Goal: Navigation & Orientation: Understand site structure

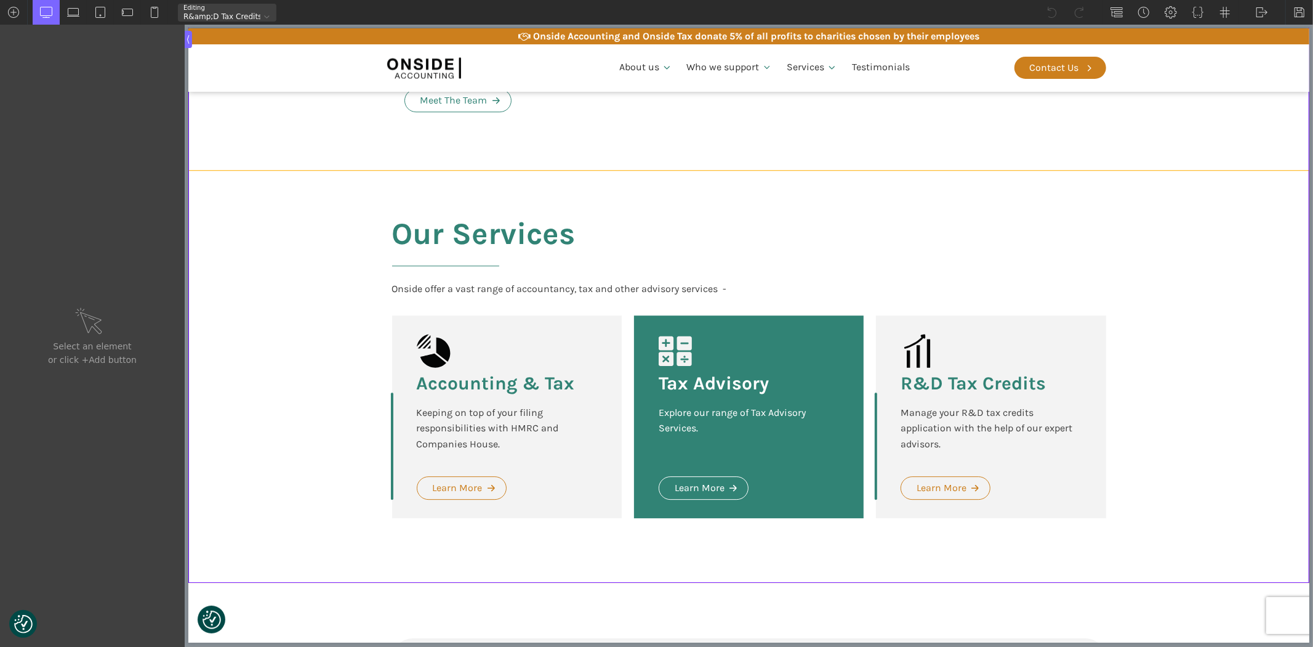
scroll to position [2873, 0]
click at [470, 252] on h2 "Our Services" at bounding box center [484, 248] width 184 height 64
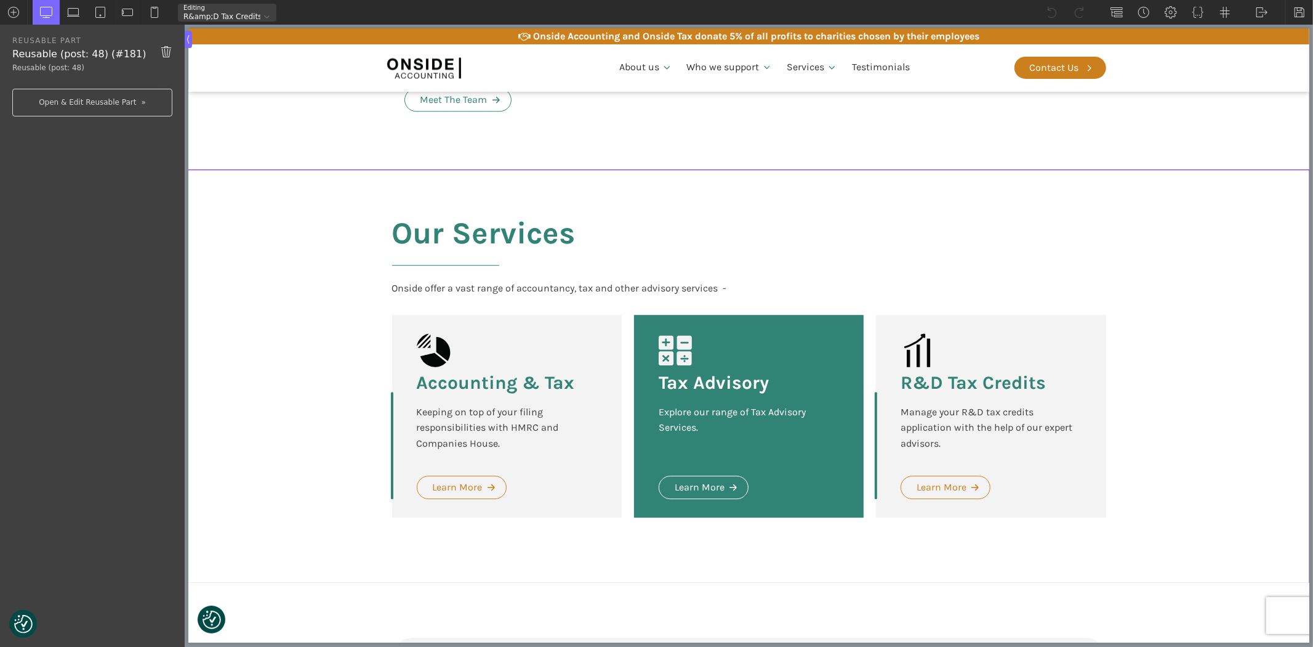
click at [167, 50] on img at bounding box center [166, 51] width 12 height 15
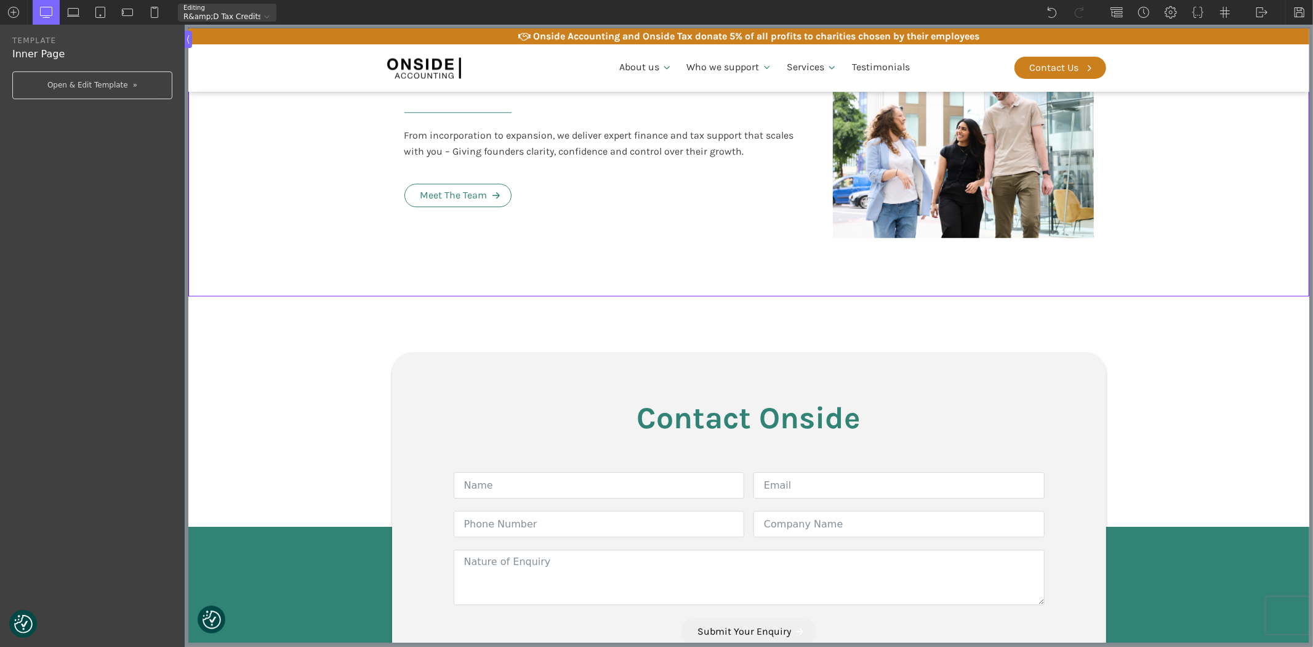
scroll to position [2737, 0]
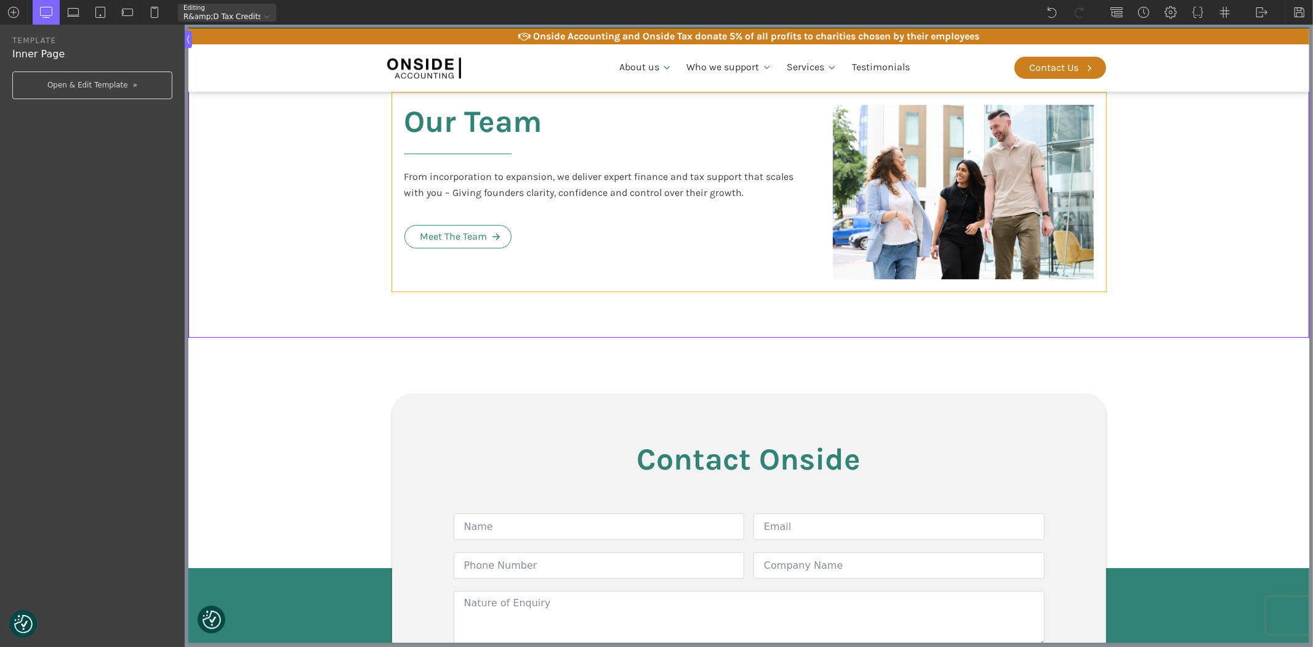
click at [398, 250] on div "Our Team From incorporation to expansion, we deliver expert finance and tax sup…" at bounding box center [606, 191] width 429 height 199
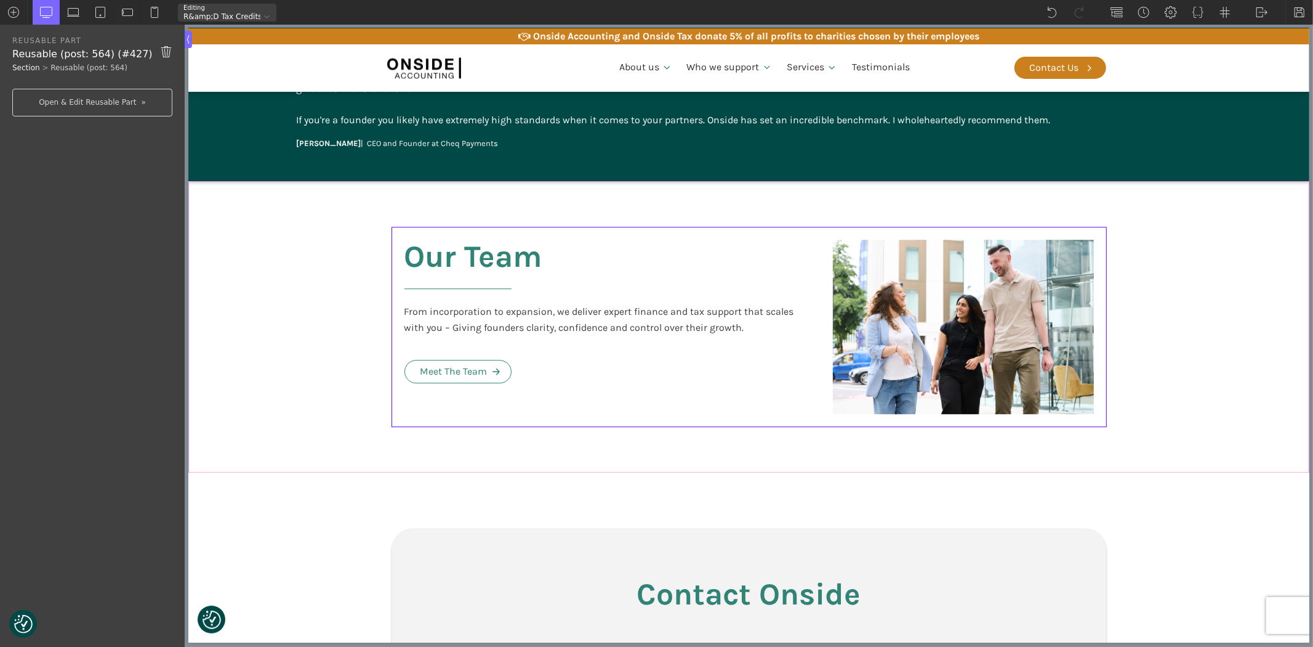
scroll to position [2600, 0]
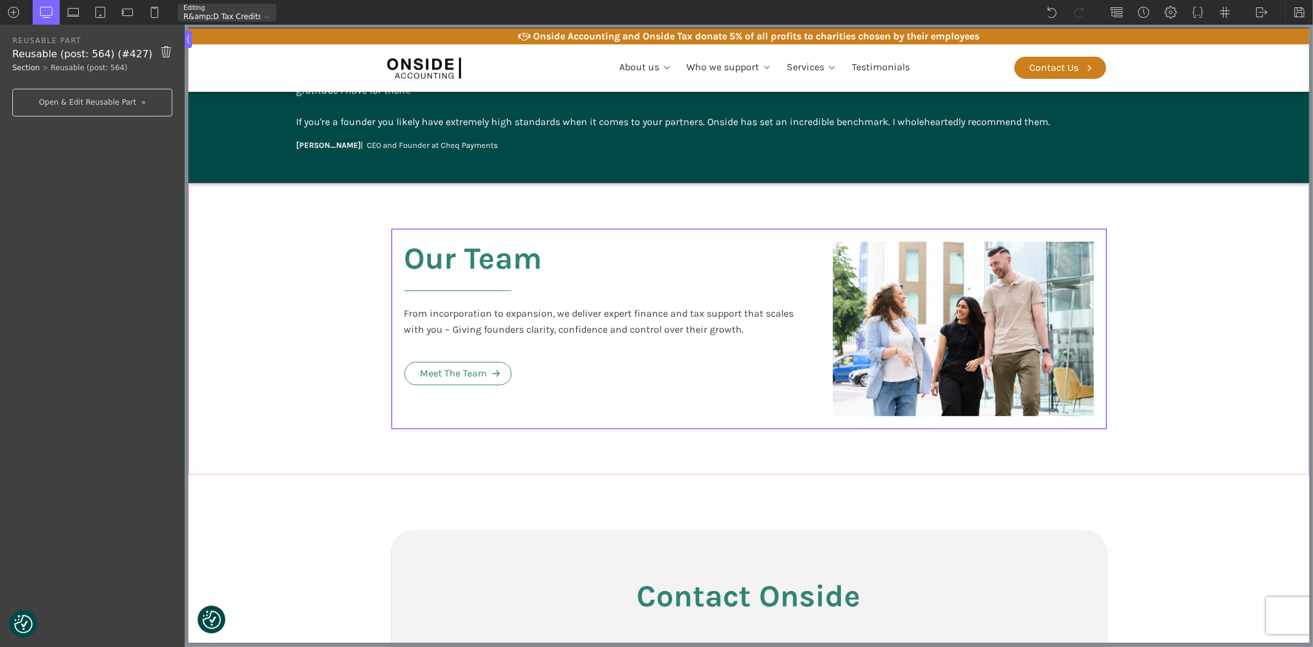
click at [365, 278] on section "Our Team From incorporation to expansion, we deliver expert finance and tax sup…" at bounding box center [748, 328] width 1121 height 291
type input "section-428-611"
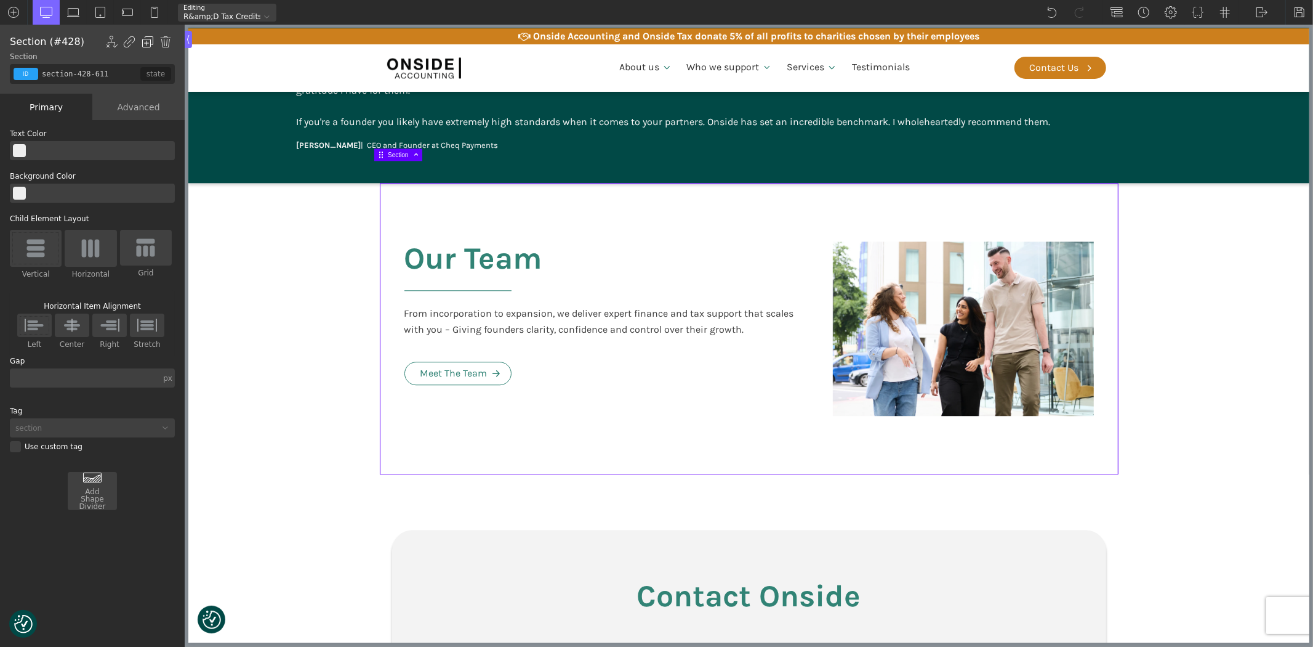
click at [146, 40] on img at bounding box center [148, 42] width 12 height 12
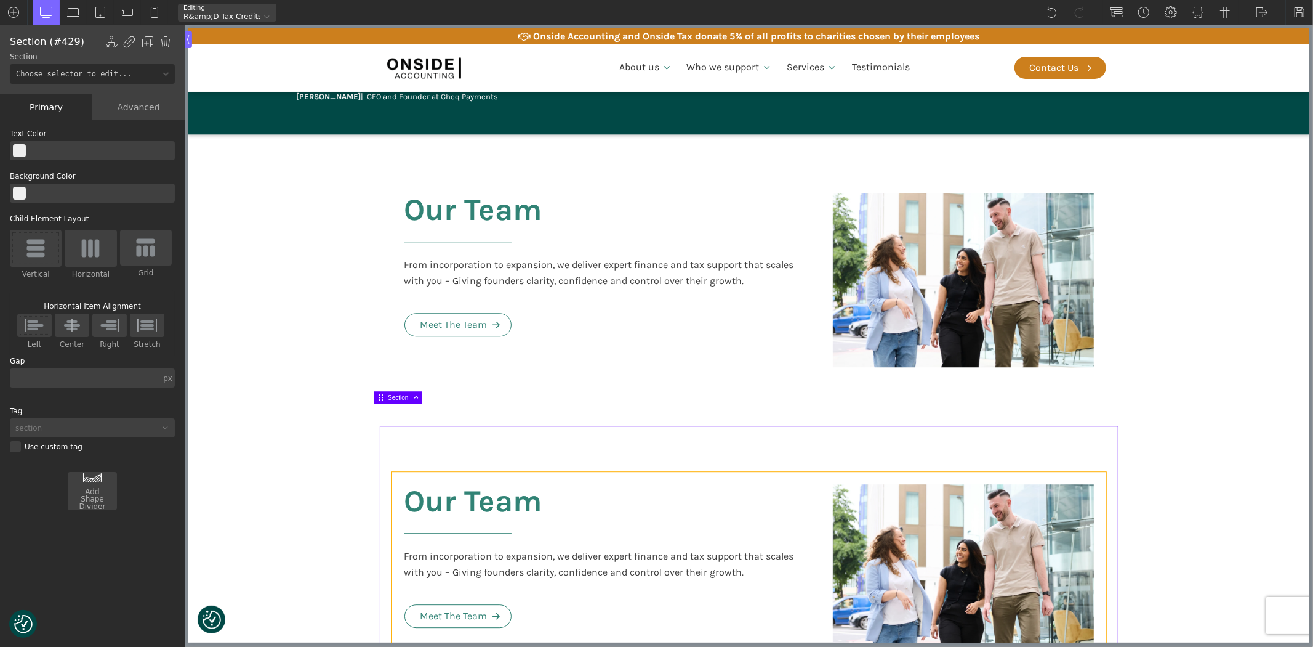
scroll to position [2737, 0]
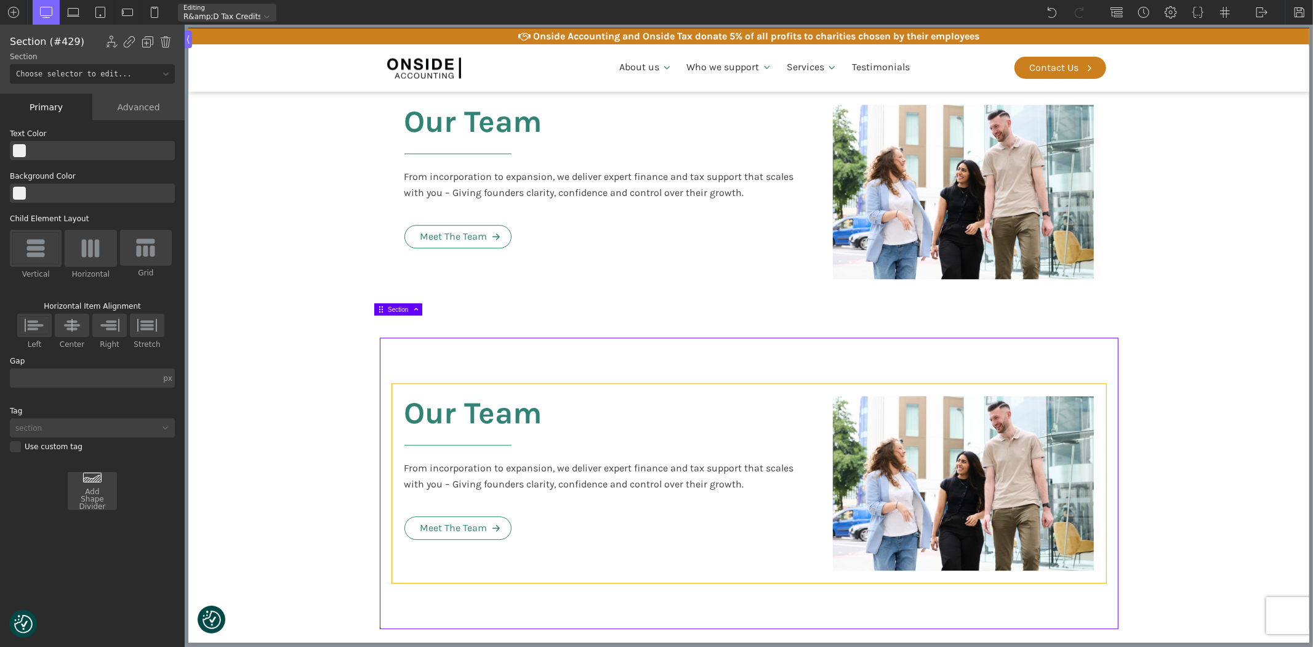
click at [599, 401] on div "Our Team From incorporation to expansion, we deliver expert finance and tax sup…" at bounding box center [606, 483] width 429 height 199
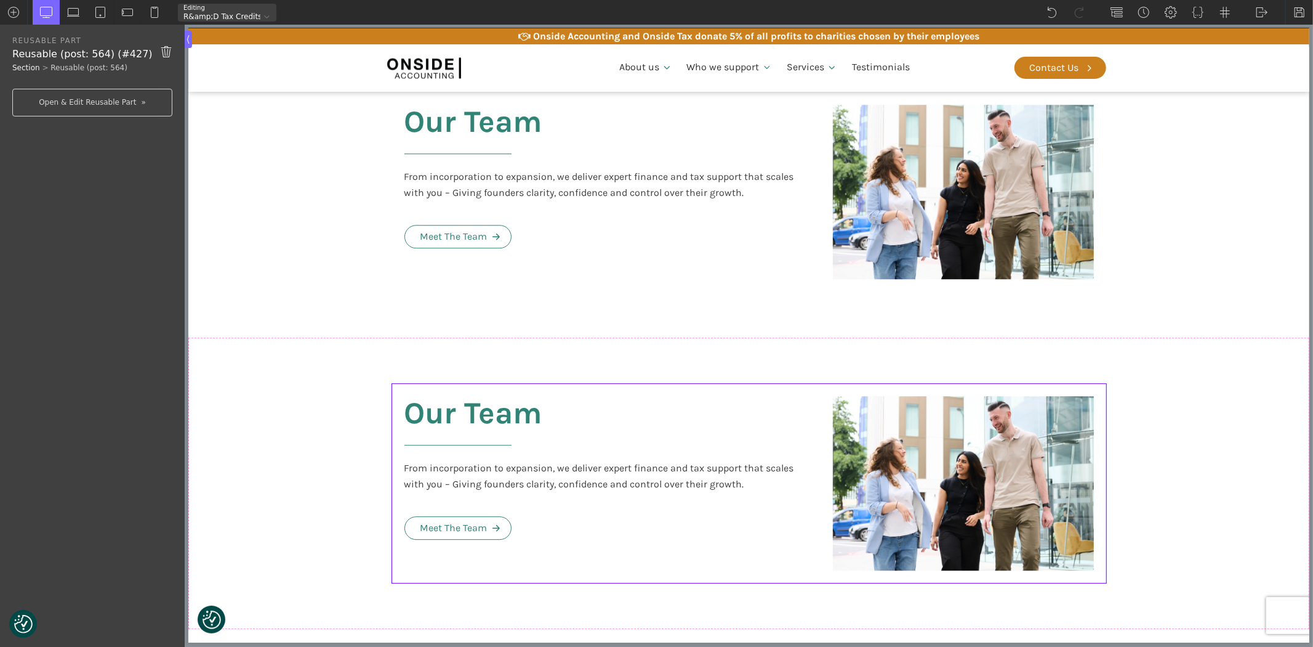
click at [169, 49] on img at bounding box center [166, 51] width 12 height 15
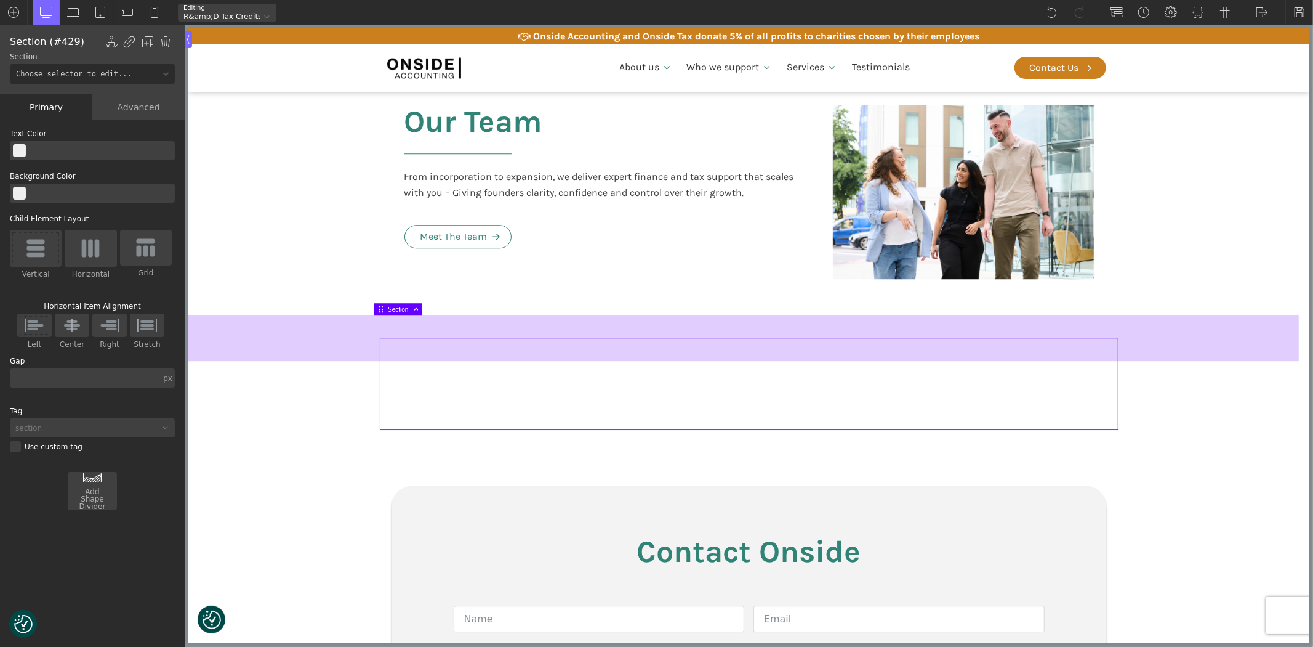
click at [482, 333] on div at bounding box center [743, 338] width 1111 height 46
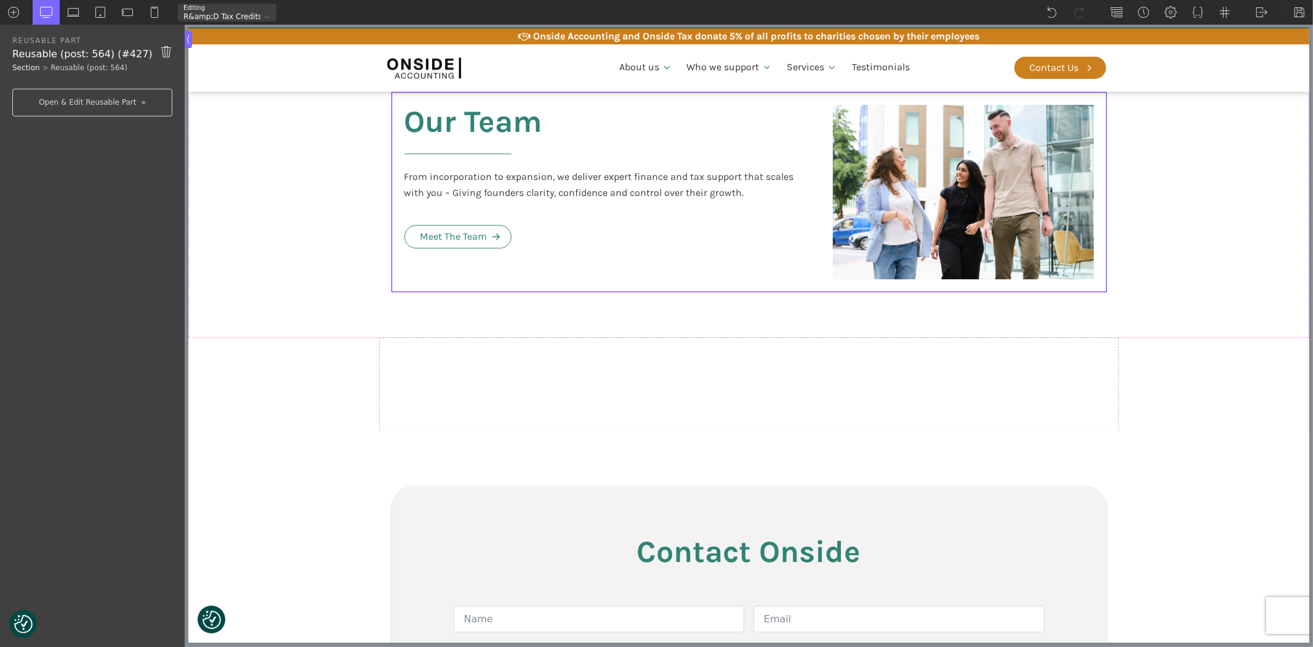
click at [518, 169] on div "From incorporation to expansion, we deliver expert finance and tax support that…" at bounding box center [606, 184] width 404 height 31
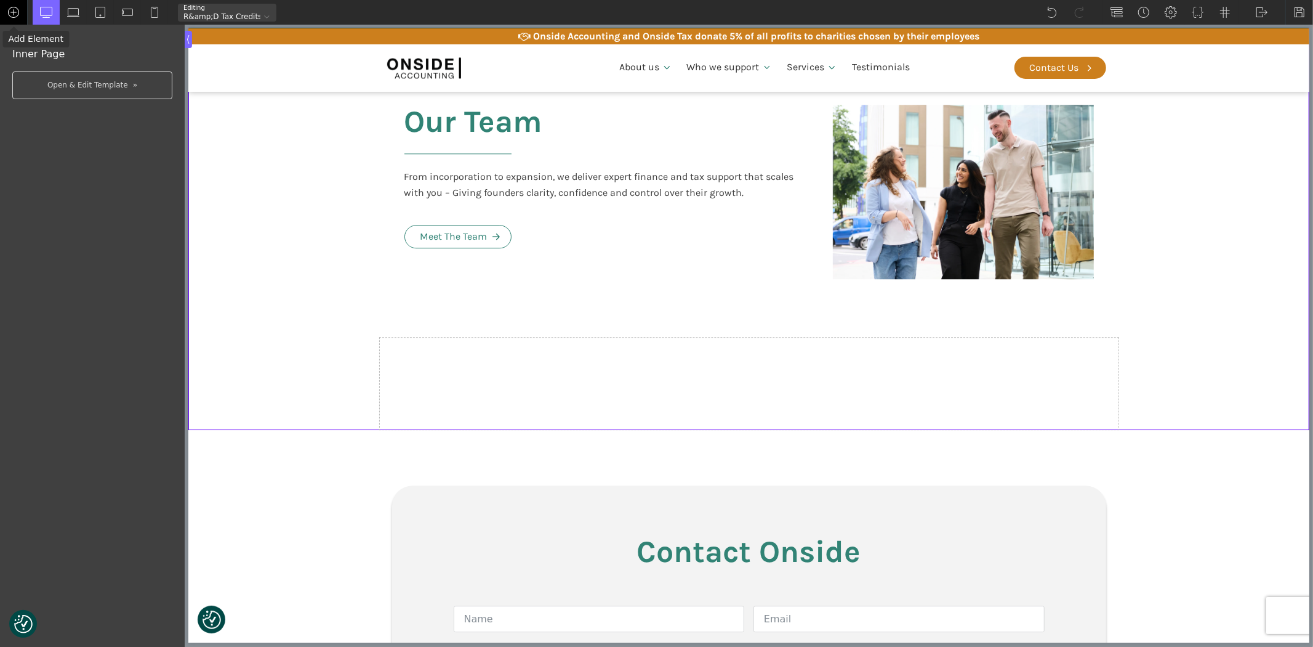
click at [14, 10] on img at bounding box center [13, 12] width 12 height 12
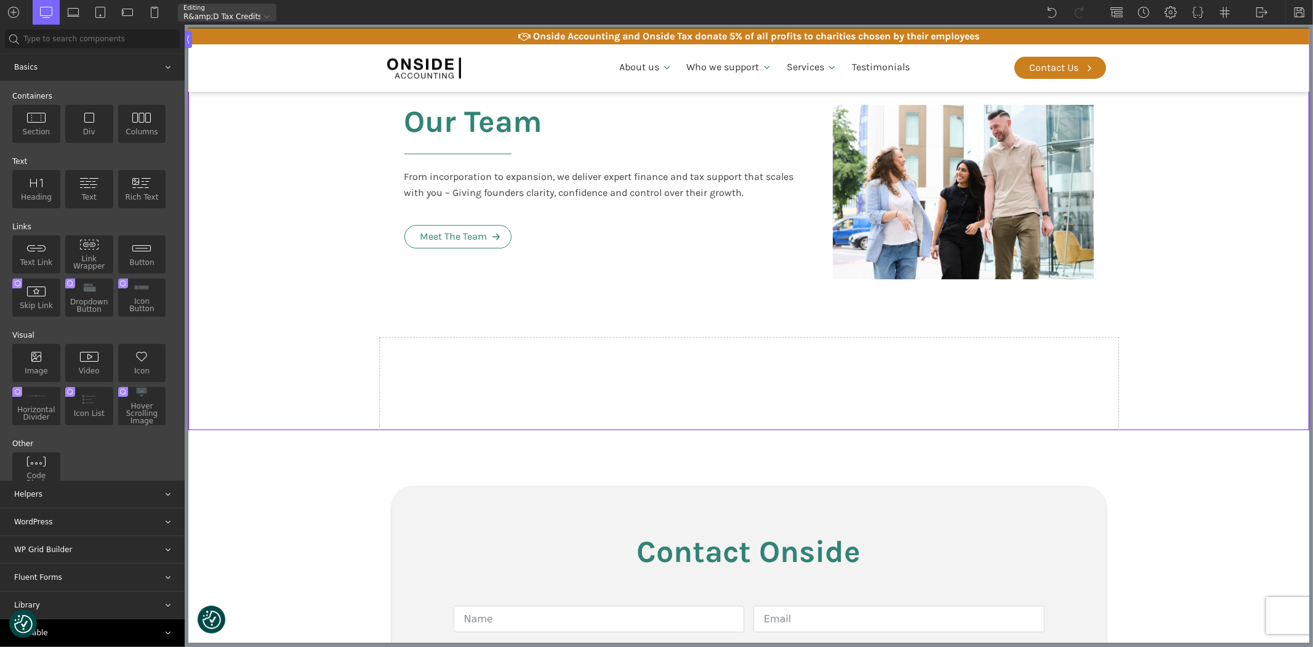
click at [41, 632] on div "Reusable" at bounding box center [92, 632] width 185 height 27
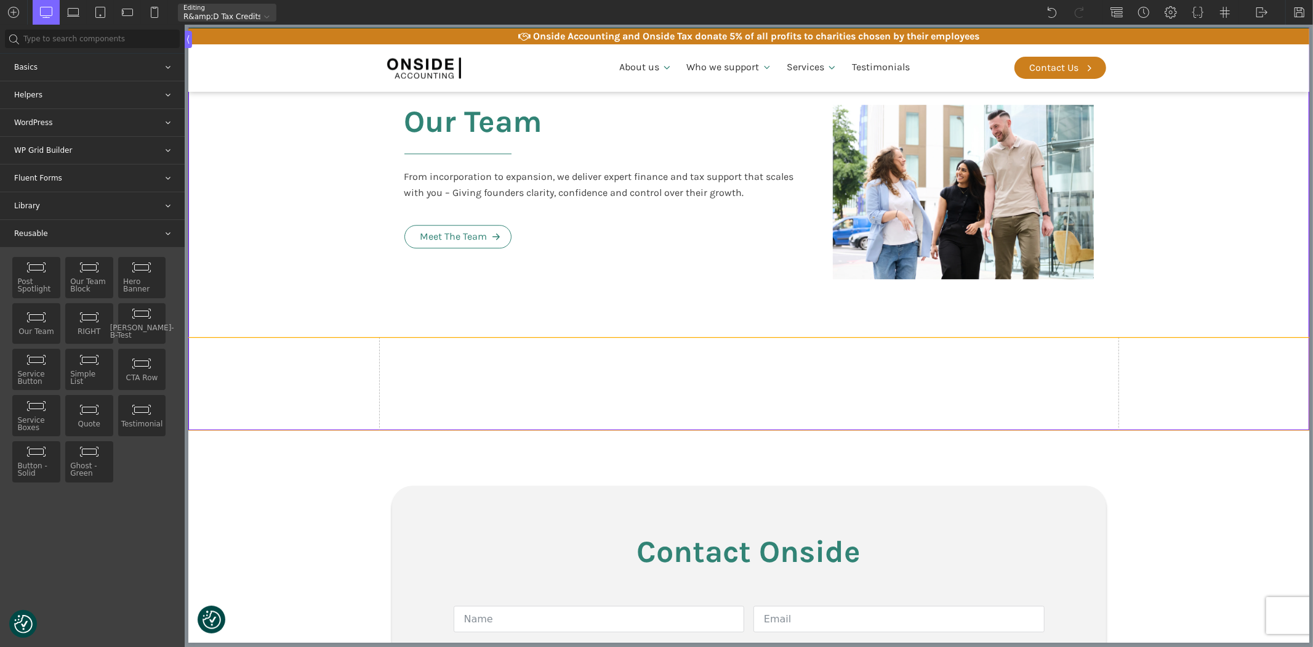
click at [499, 351] on div at bounding box center [748, 383] width 739 height 92
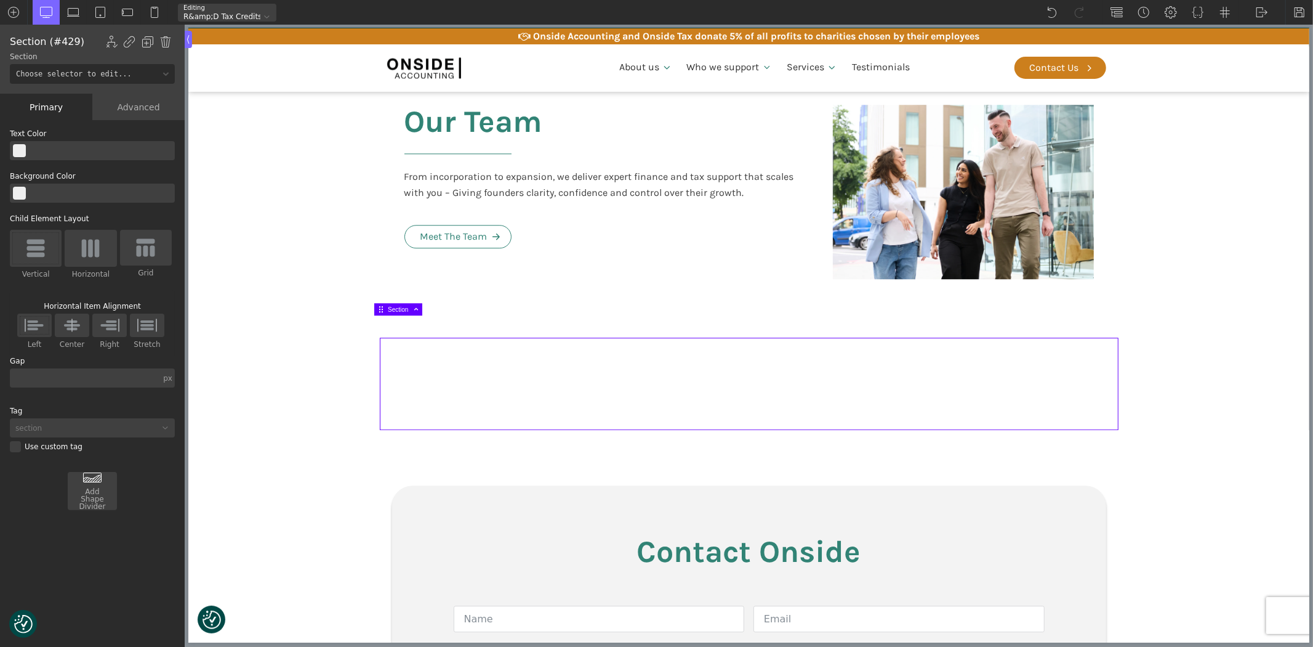
click at [164, 43] on img at bounding box center [165, 42] width 12 height 12
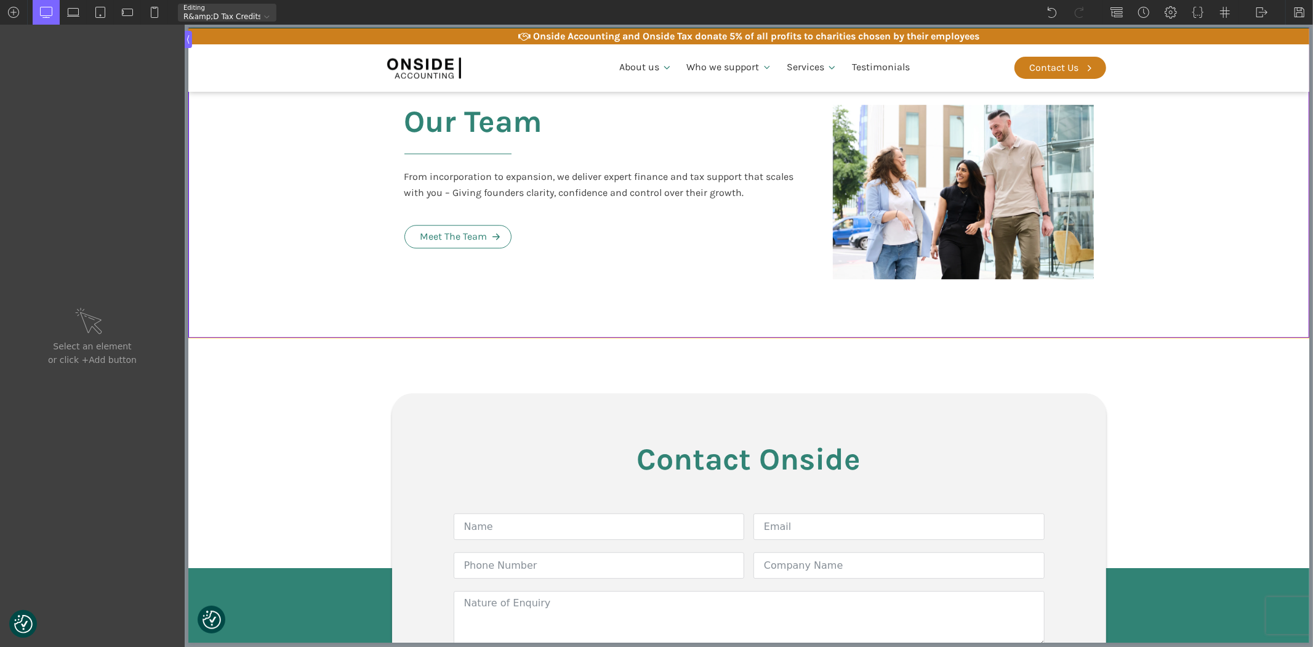
click at [778, 280] on div "Our Team From incorporation to expansion, we deliver expert finance and tax sup…" at bounding box center [748, 191] width 739 height 291
type input "section-428-611"
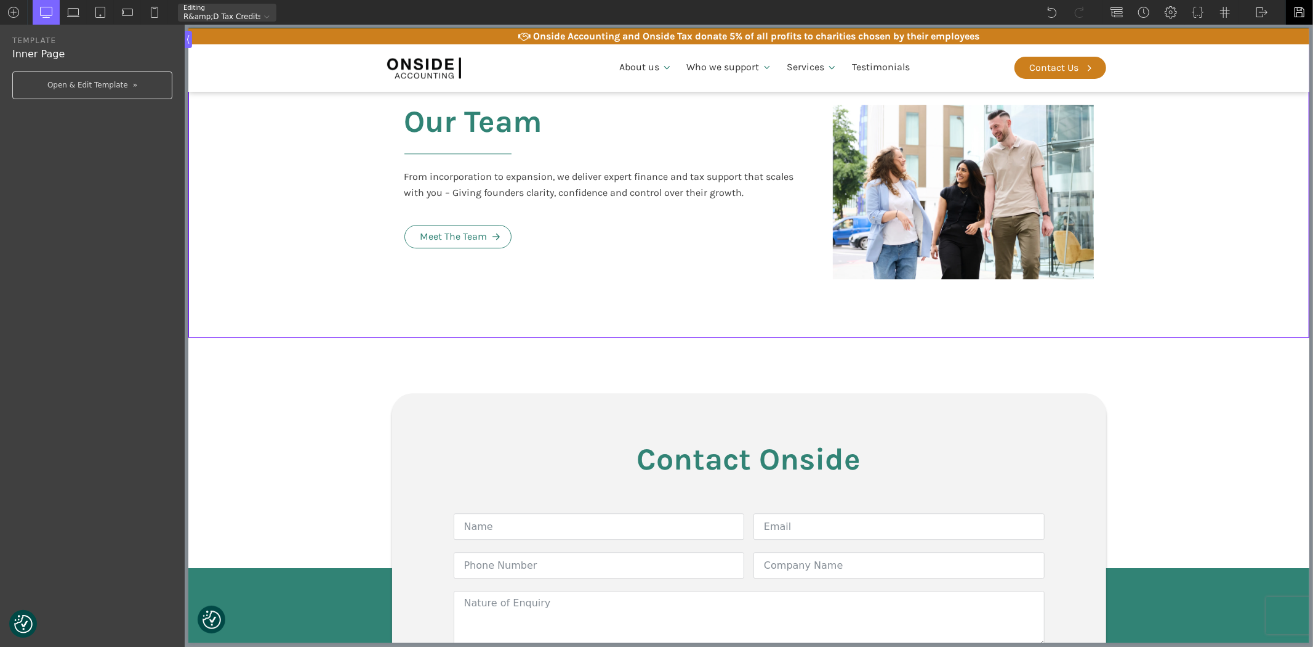
click at [1301, 8] on img at bounding box center [1300, 12] width 12 height 12
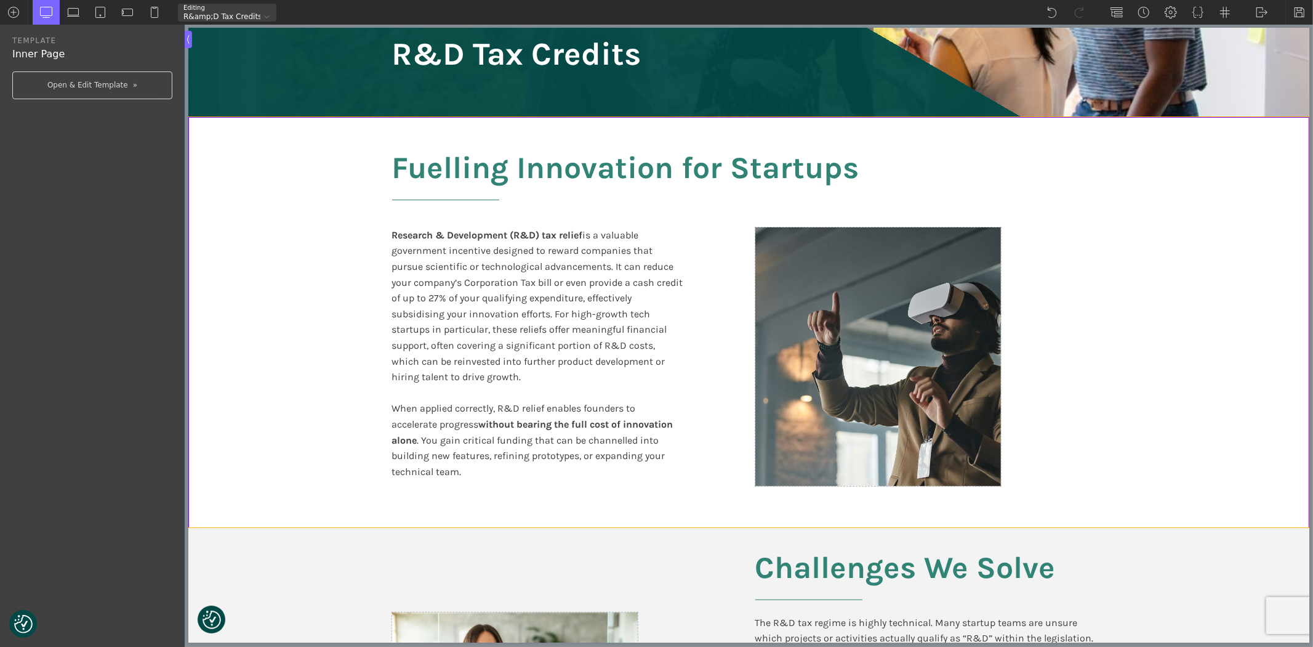
scroll to position [137, 0]
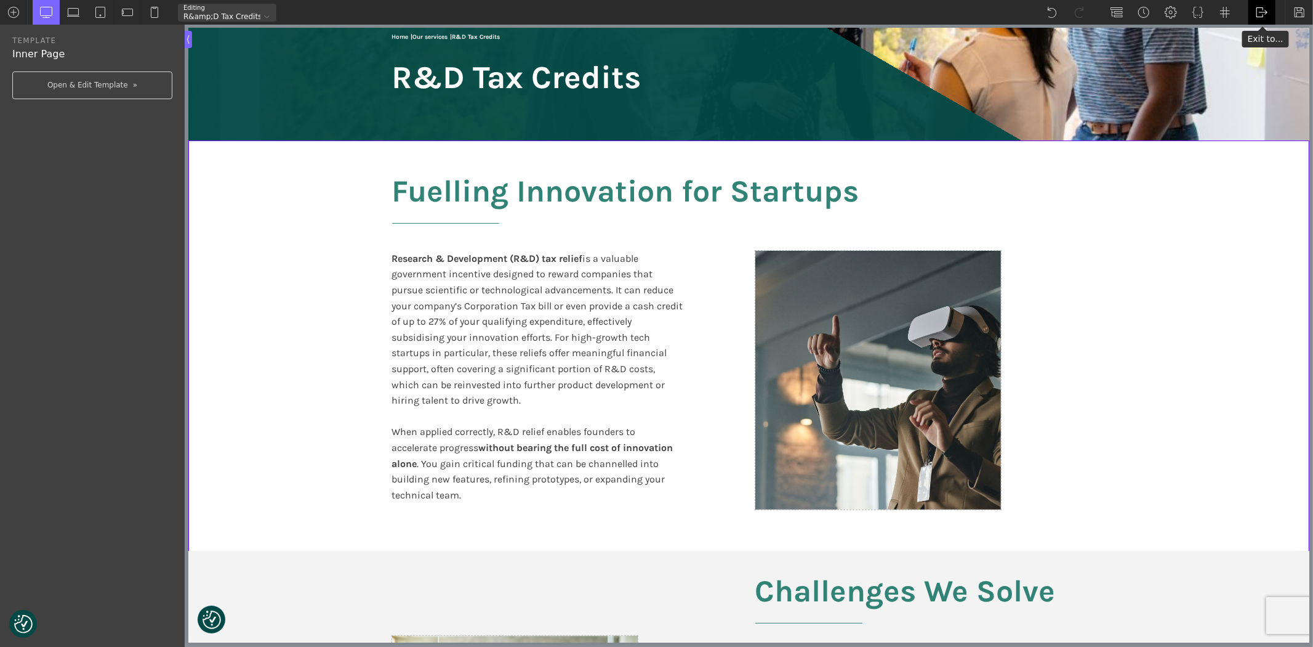
click at [1256, 6] on img at bounding box center [1262, 12] width 12 height 12
click at [1266, 50] on link "Frontend" at bounding box center [1275, 52] width 52 height 20
